Goal: Information Seeking & Learning: Learn about a topic

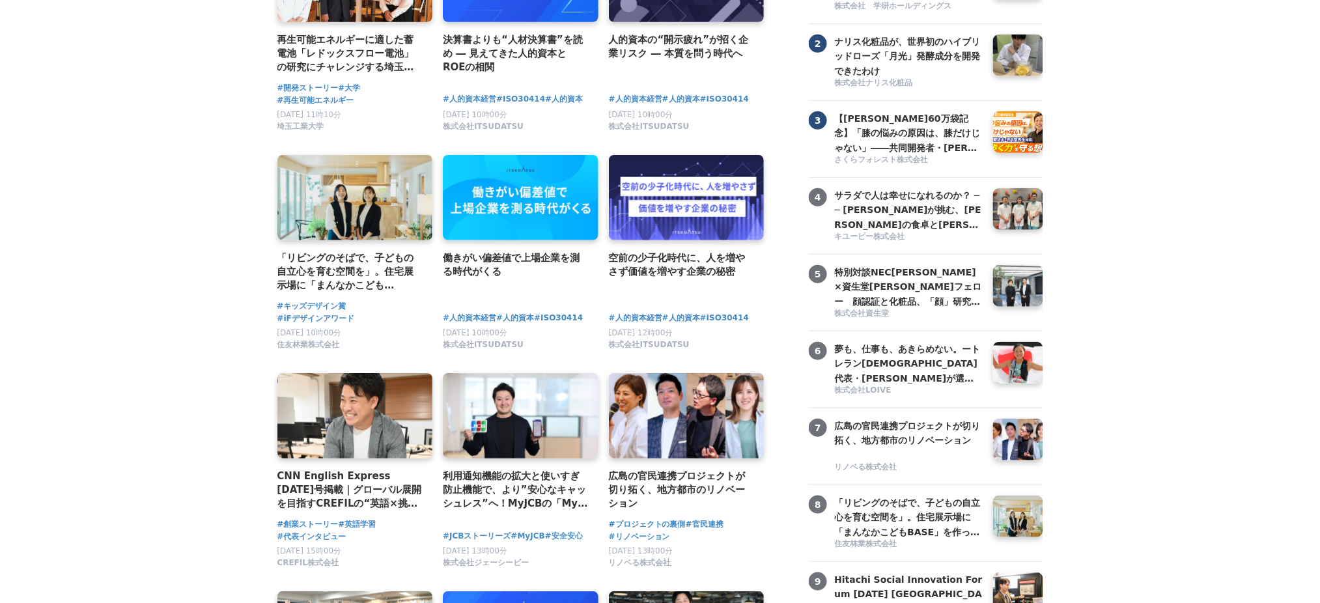
scroll to position [260, 0]
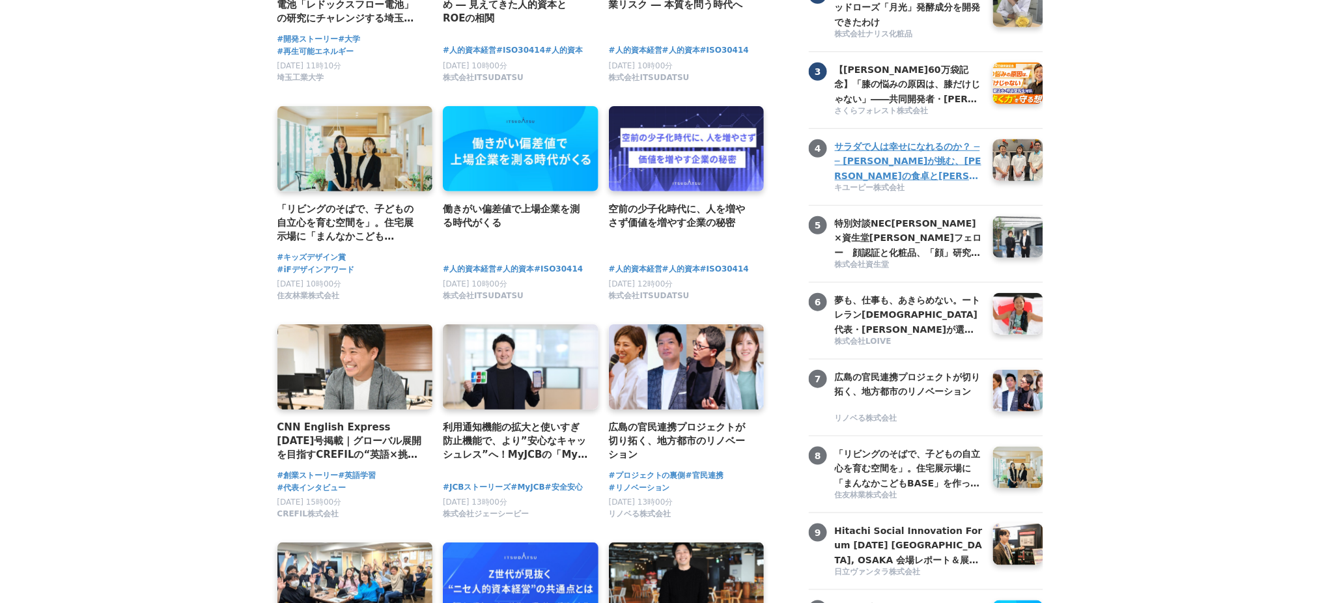
click at [924, 183] on h3 "サラダで人は幸せになれるのか？ ── [PERSON_NAME]が挑む、[PERSON_NAME]の食卓と[PERSON_NAME]の可能性" at bounding box center [909, 161] width 148 height 44
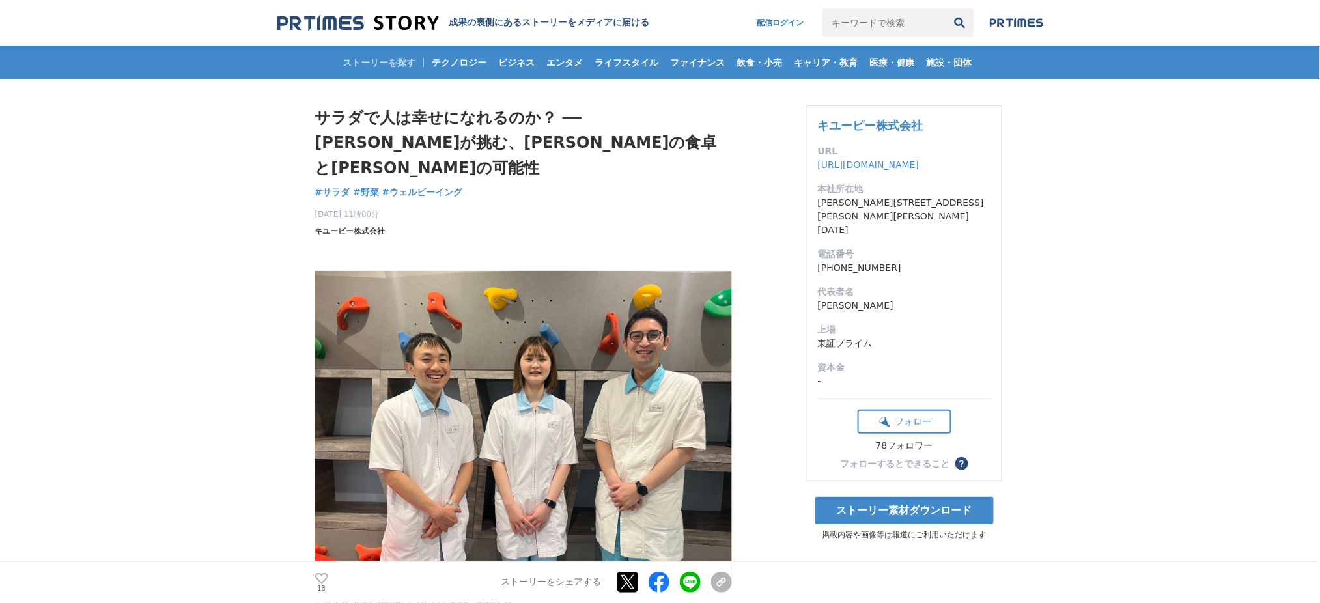
click at [357, 225] on span "キユーピー株式会社" at bounding box center [350, 231] width 70 height 12
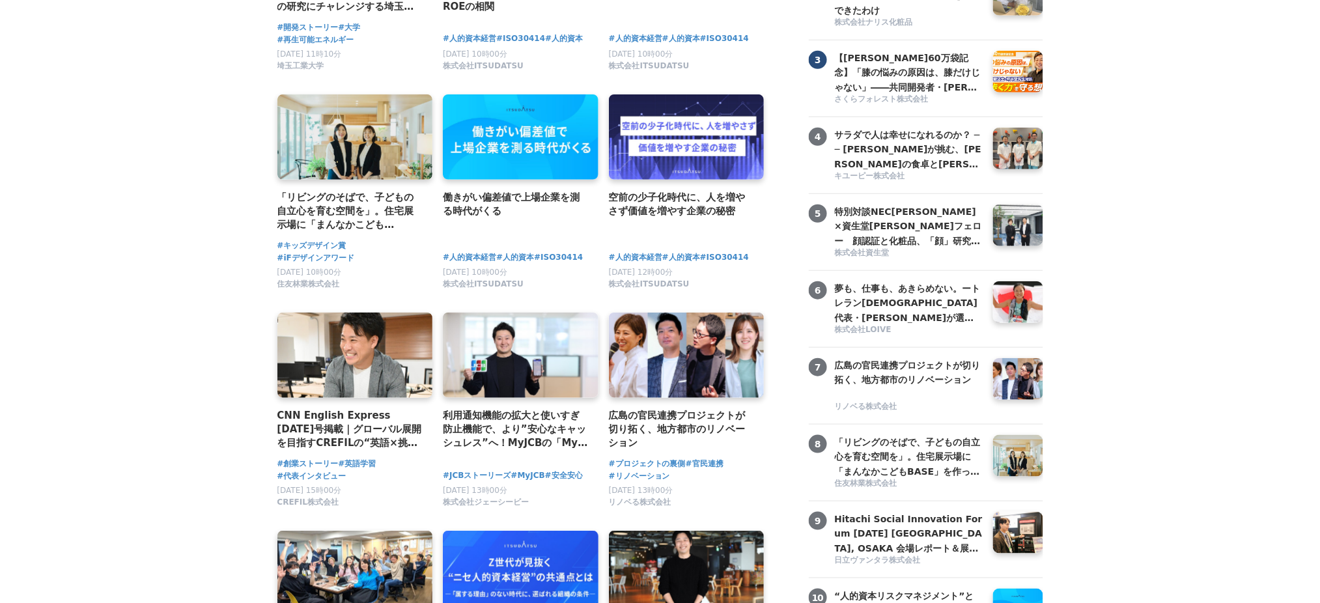
scroll to position [347, 0]
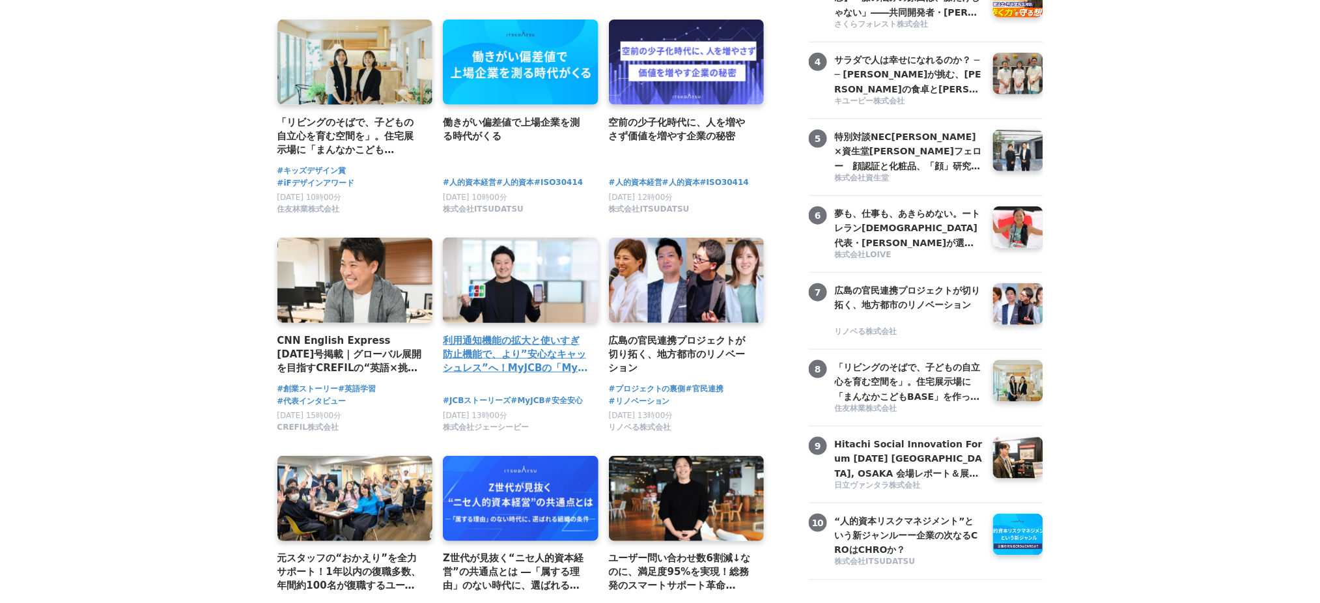
click at [524, 359] on h4 "利用通知機能の拡大と使いすぎ防止機能で、より”安心なキャッシュレス”へ！MyJCBの「My安心設定」を強化！" at bounding box center [515, 354] width 145 height 42
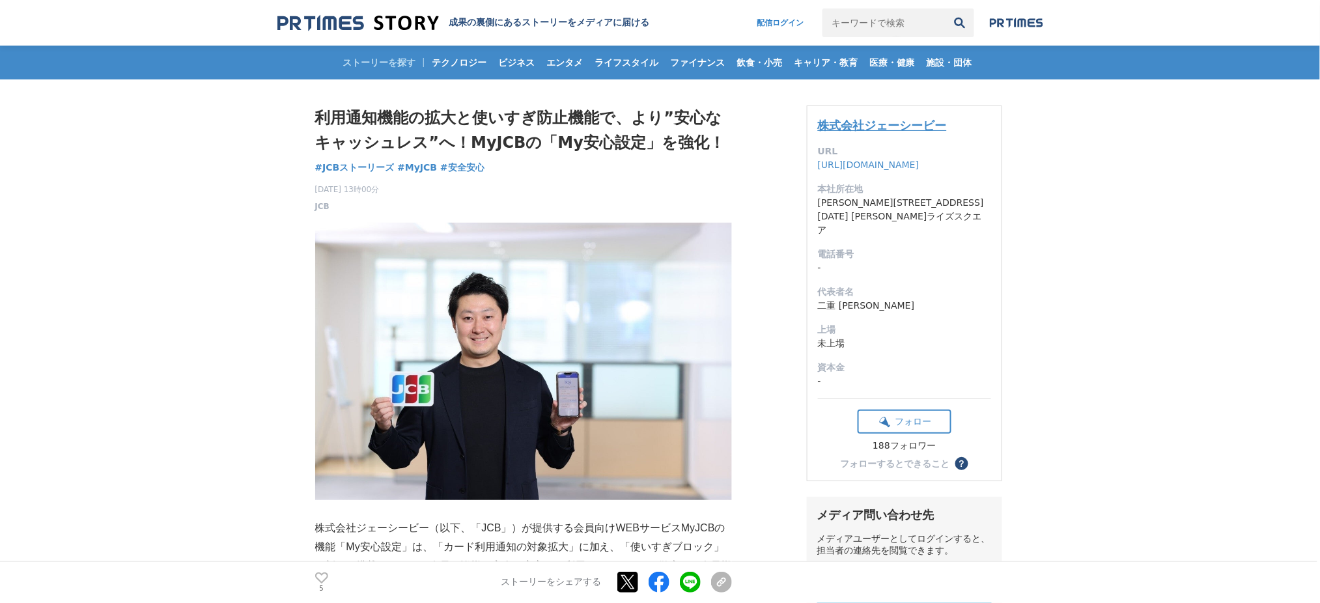
click at [893, 121] on link "株式会社ジェーシービー" at bounding box center [882, 126] width 129 height 14
